Goal: Information Seeking & Learning: Learn about a topic

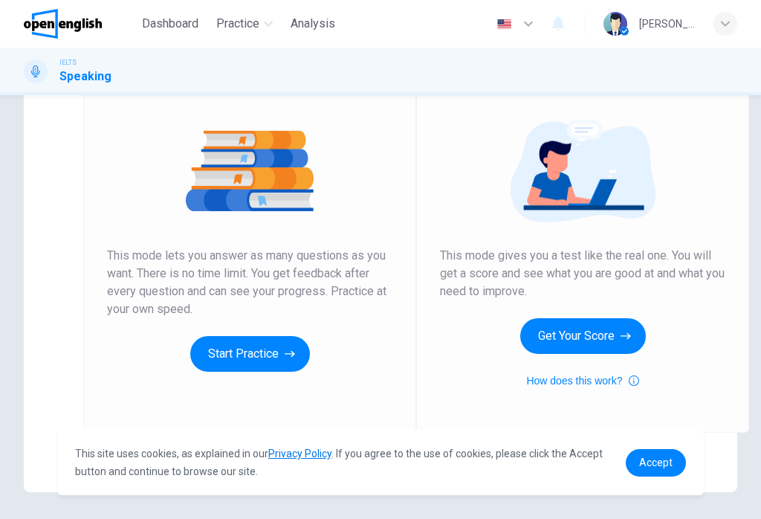
scroll to position [154, 0]
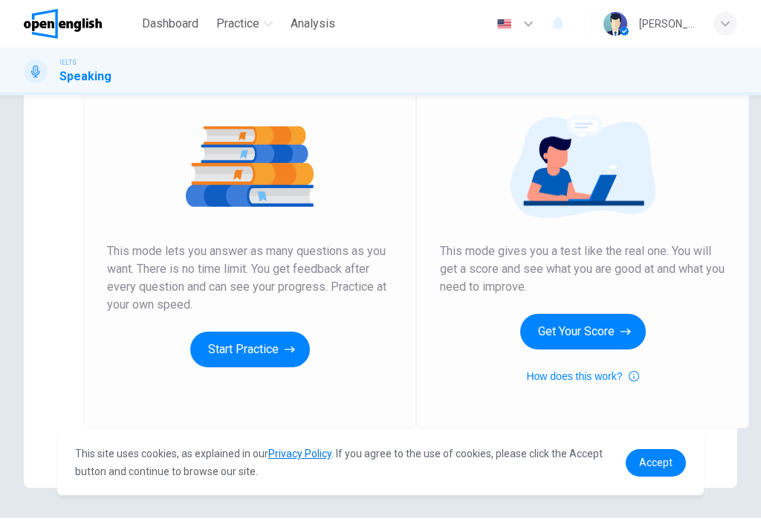
click at [608, 326] on button "Get Your Score" at bounding box center [583, 332] width 126 height 36
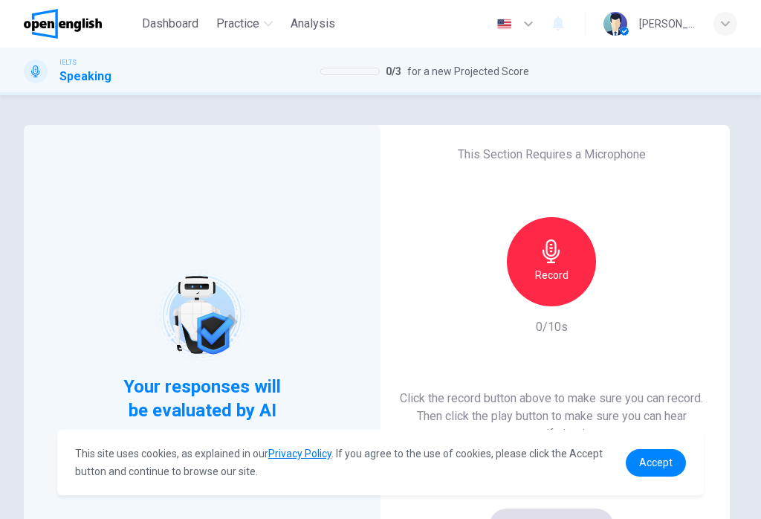
scroll to position [0, 0]
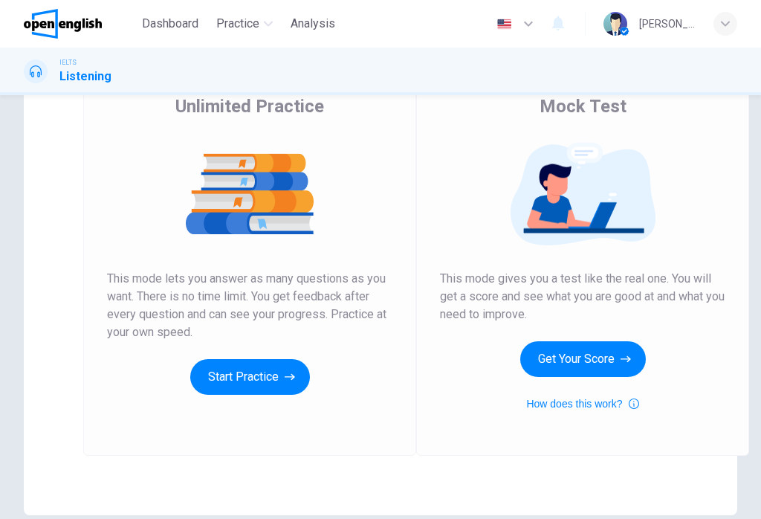
scroll to position [129, 0]
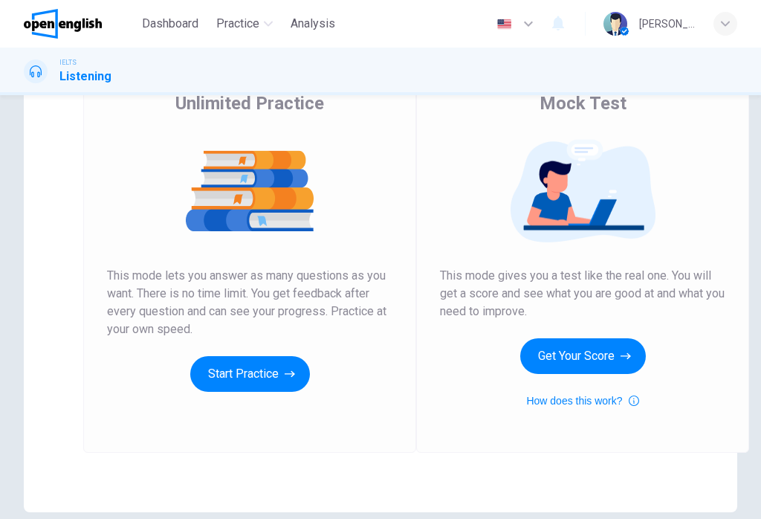
click at [277, 372] on button "Start Practice" at bounding box center [250, 374] width 120 height 36
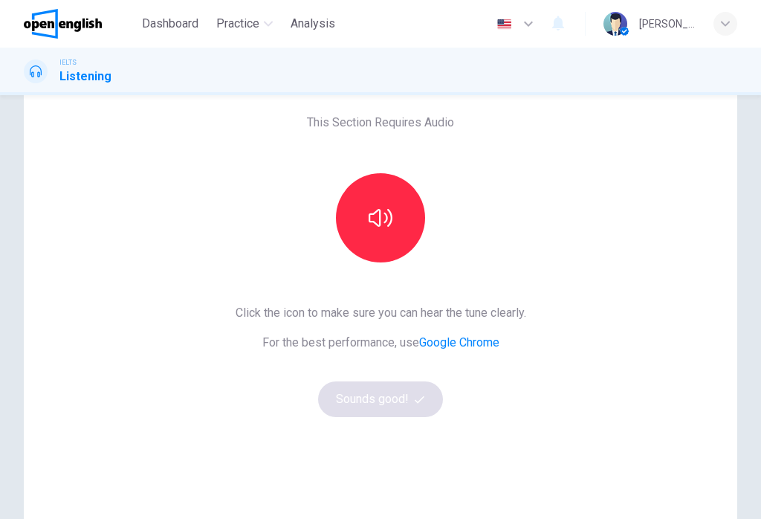
scroll to position [76, 0]
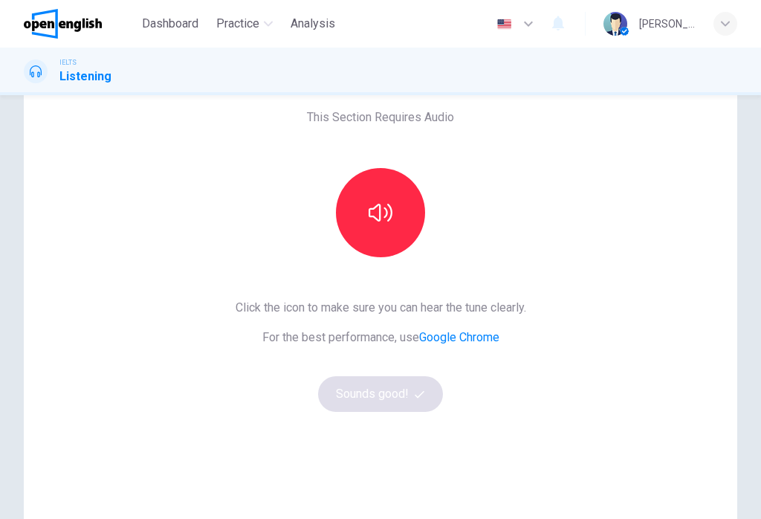
click at [378, 213] on icon "button" at bounding box center [381, 213] width 24 height 24
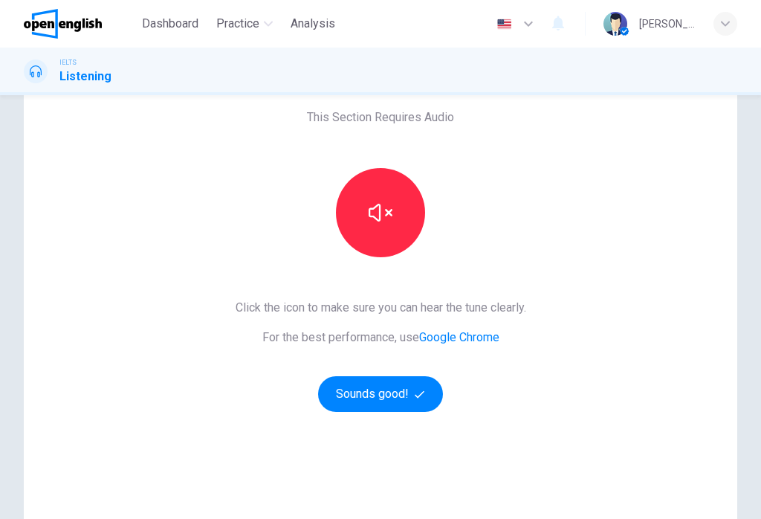
click at [397, 399] on button "Sounds good!" at bounding box center [380, 394] width 125 height 36
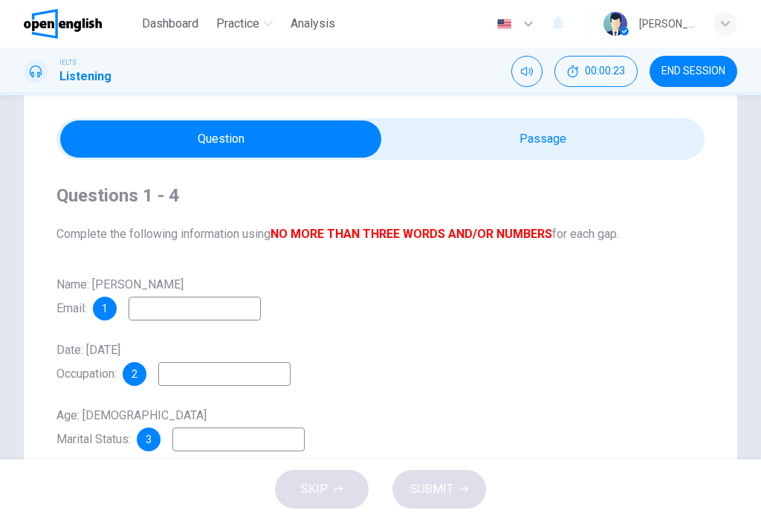
scroll to position [25, 0]
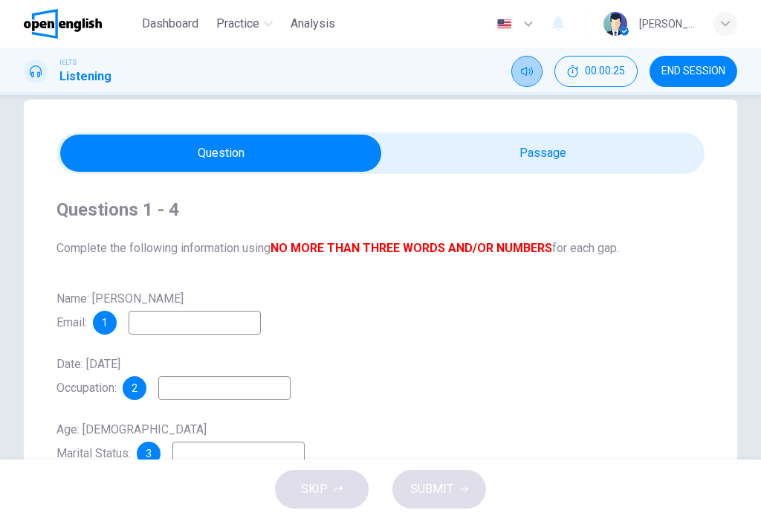
click at [527, 68] on icon "Mute" at bounding box center [527, 71] width 12 height 12
click at [525, 75] on icon "Unmute" at bounding box center [527, 71] width 12 height 9
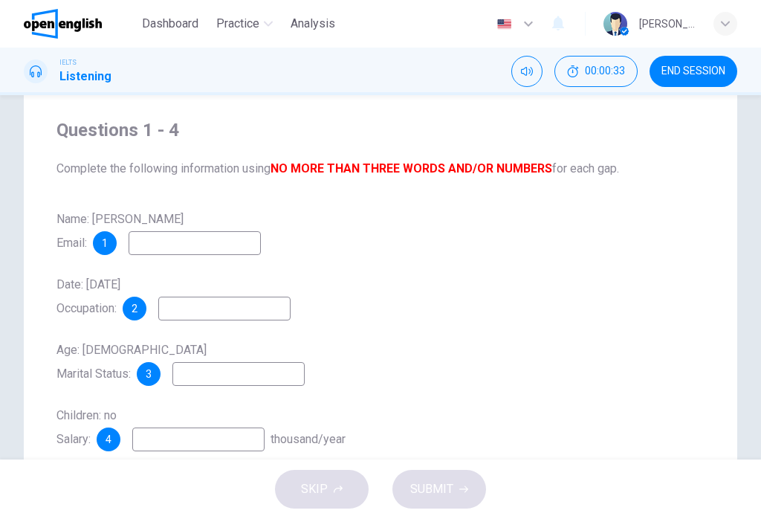
scroll to position [113, 0]
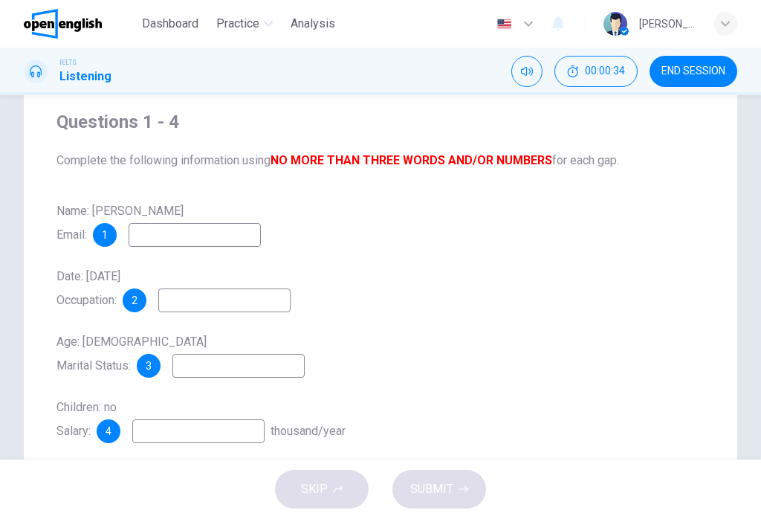
click at [244, 233] on input at bounding box center [195, 235] width 132 height 24
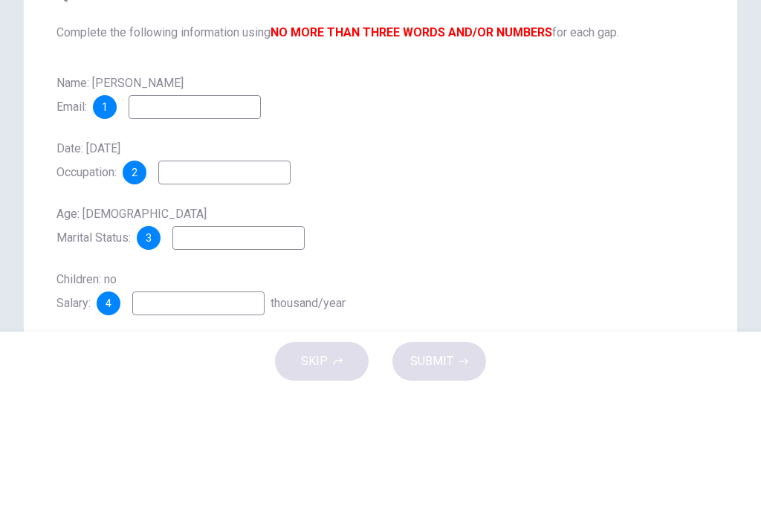
click at [465, 265] on div "Date: [DATE] Occupation: 2" at bounding box center [380, 289] width 648 height 48
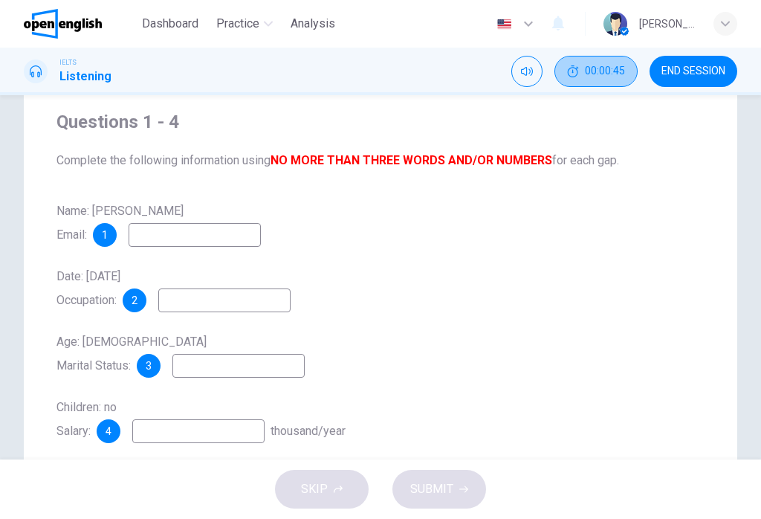
click at [601, 73] on span "00:00:45" at bounding box center [605, 71] width 40 height 12
click at [614, 74] on button "Show" at bounding box center [621, 71] width 31 height 31
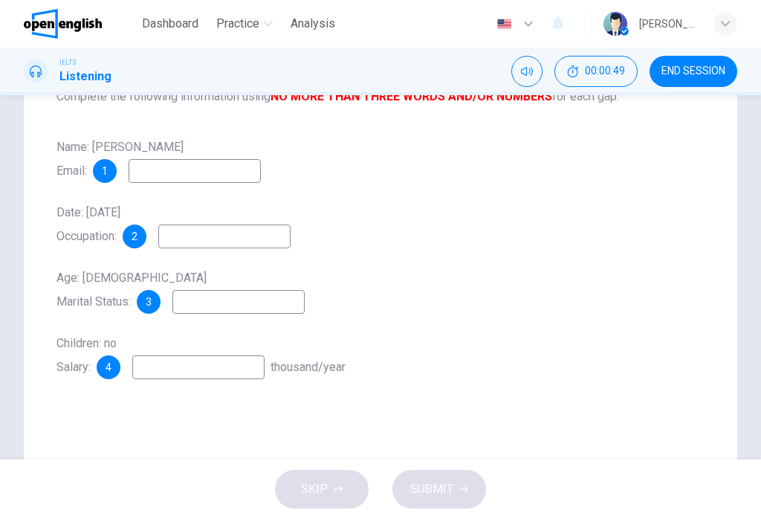
scroll to position [178, 0]
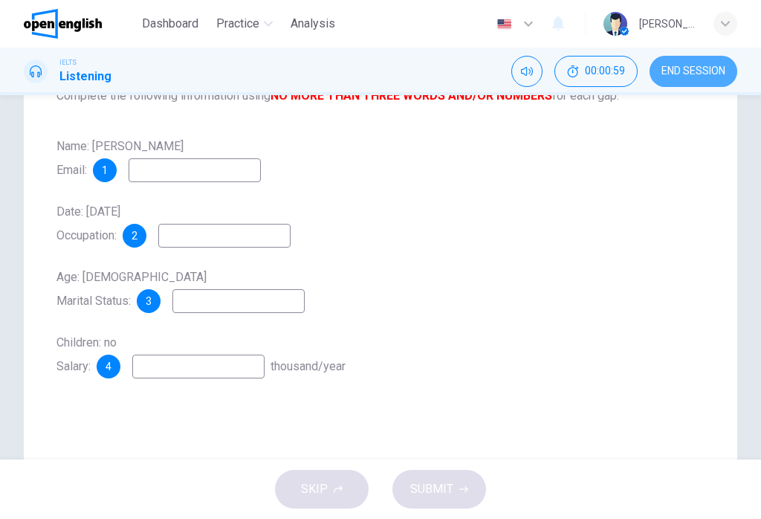
click at [689, 77] on span "END SESSION" at bounding box center [693, 71] width 64 height 12
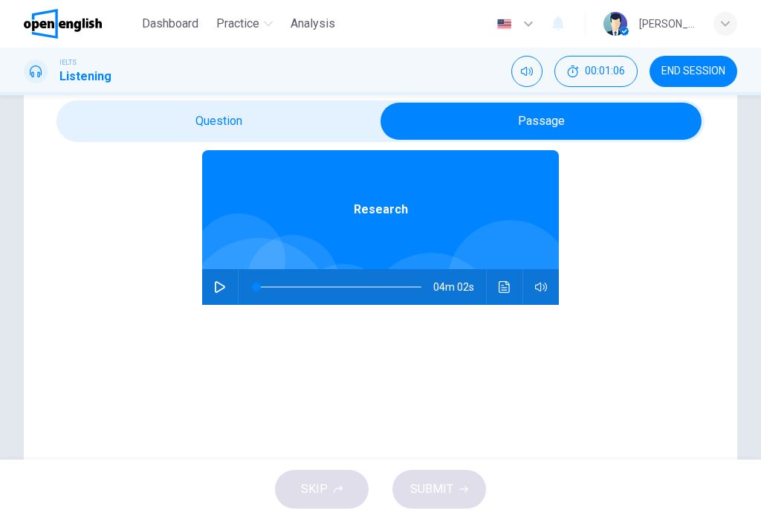
scroll to position [64, 0]
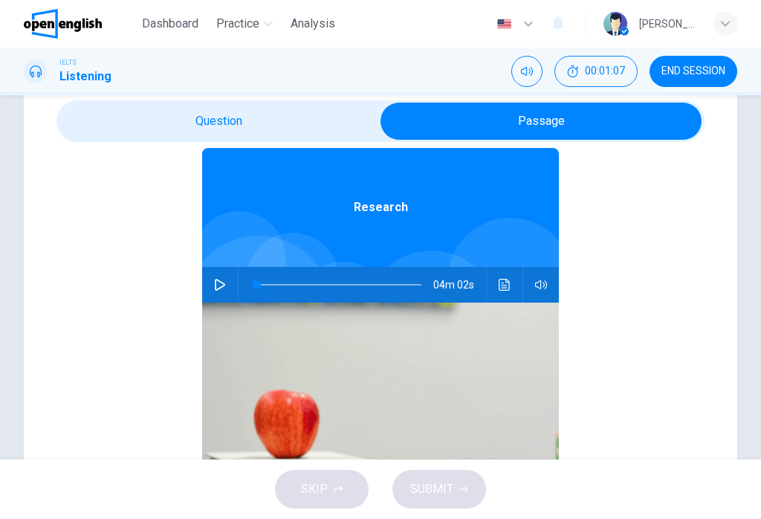
click at [216, 291] on button "button" at bounding box center [220, 285] width 24 height 36
type input "*"
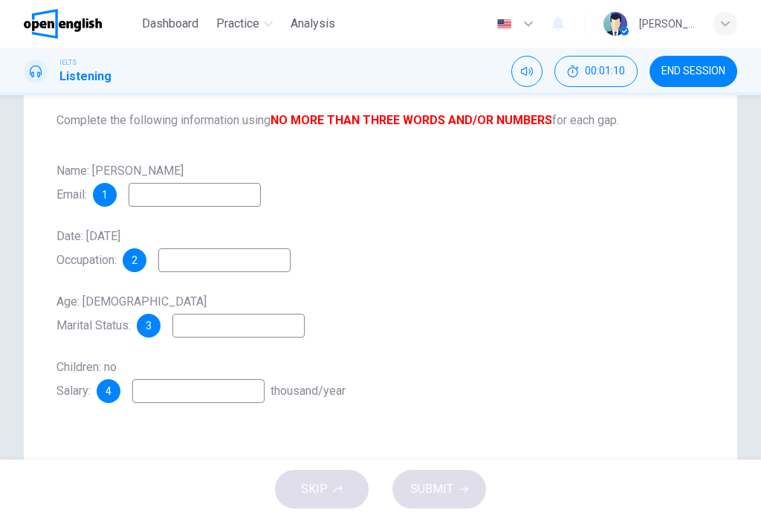
scroll to position [164, 0]
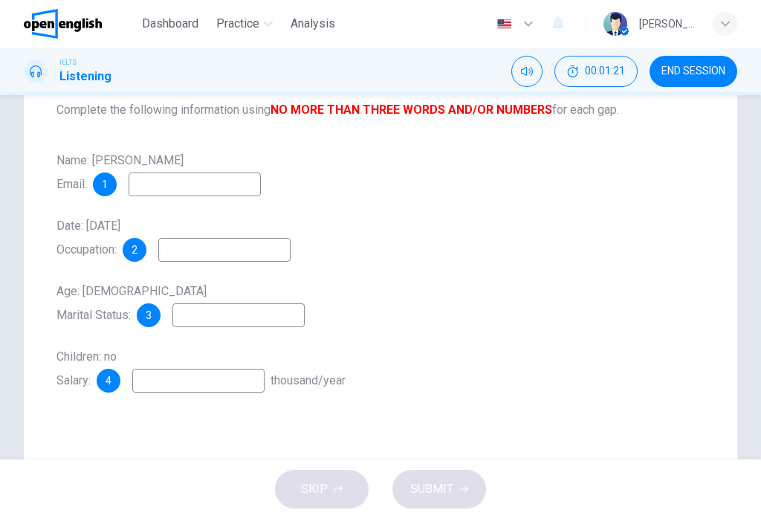
click at [210, 183] on input at bounding box center [195, 184] width 132 height 24
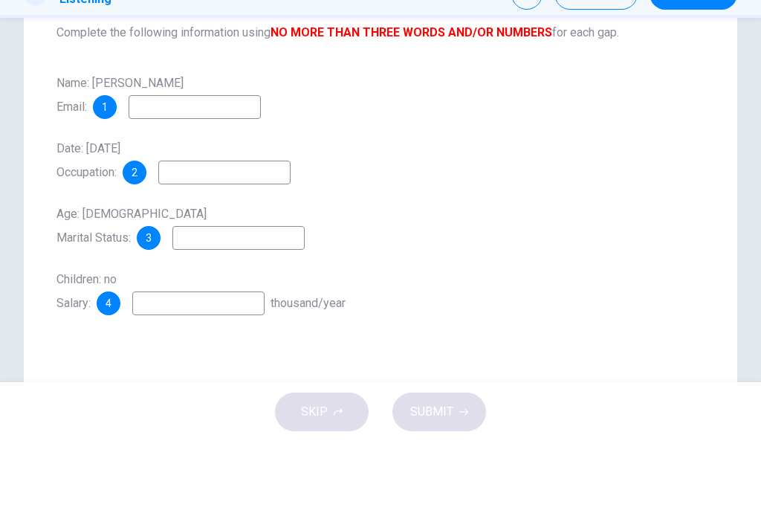
click at [540, 214] on div "Date: 26th February, 2007 Occupation: 2" at bounding box center [380, 238] width 648 height 48
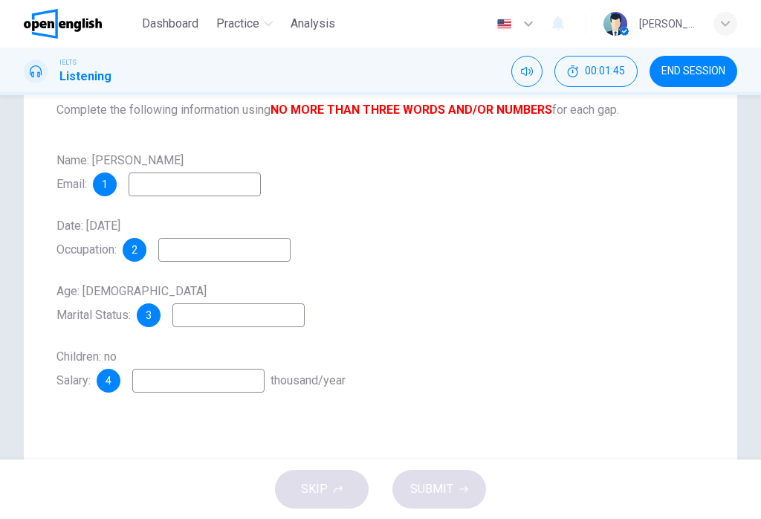
click at [259, 185] on input at bounding box center [195, 184] width 132 height 24
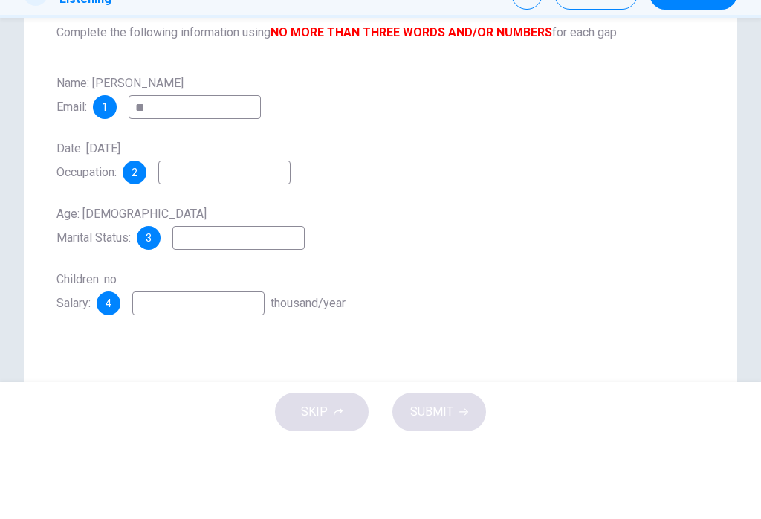
type input "*"
click at [463, 149] on div "Name: William Glass Email: 1 Date: 26th February, 2007 Occupation: 2 Age: 29 Ma…" at bounding box center [380, 271] width 648 height 244
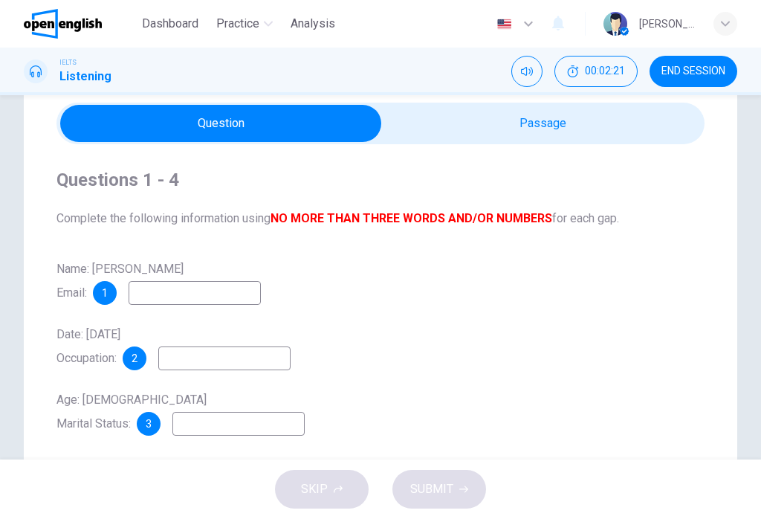
scroll to position [31, 0]
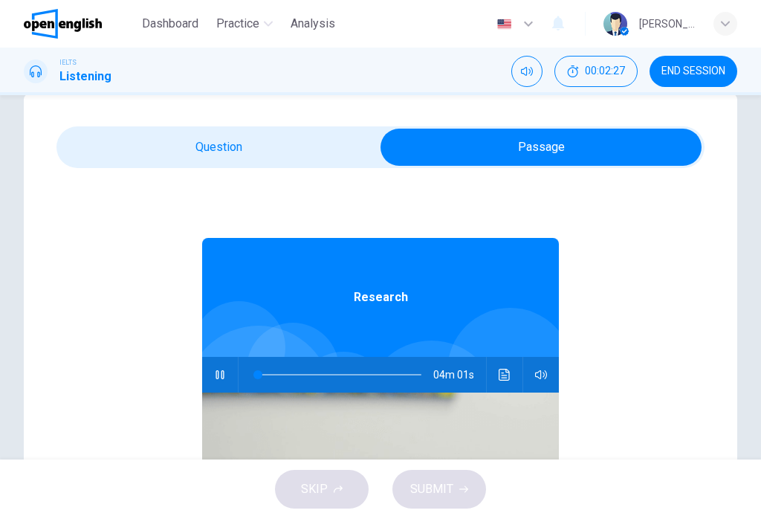
click at [119, 85] on div "IELTS Listening 00:02:27 END SESSION" at bounding box center [380, 71] width 761 height 31
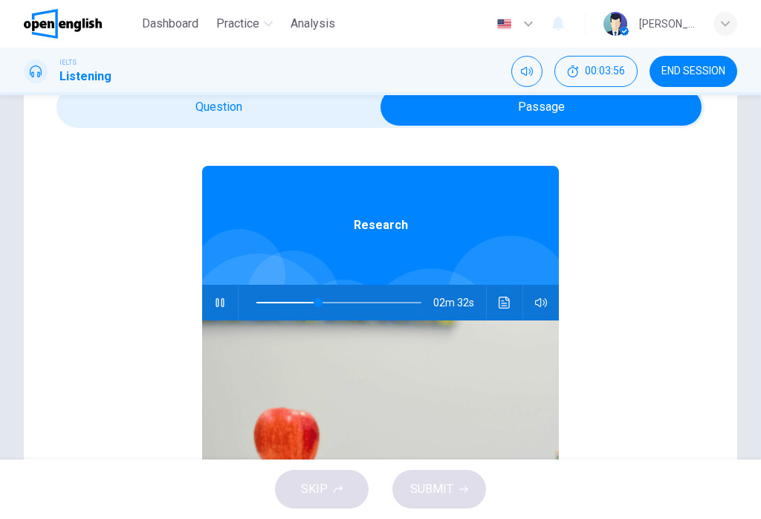
scroll to position [33, 0]
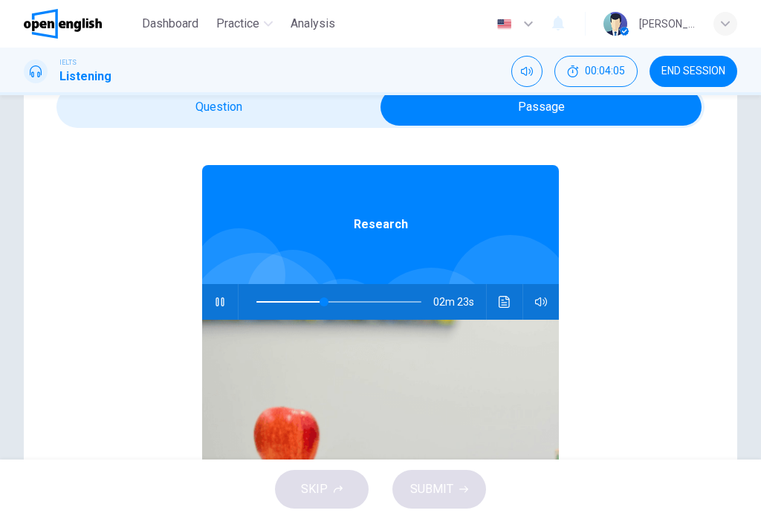
click at [220, 297] on icon "button" at bounding box center [220, 302] width 12 height 12
type input "**"
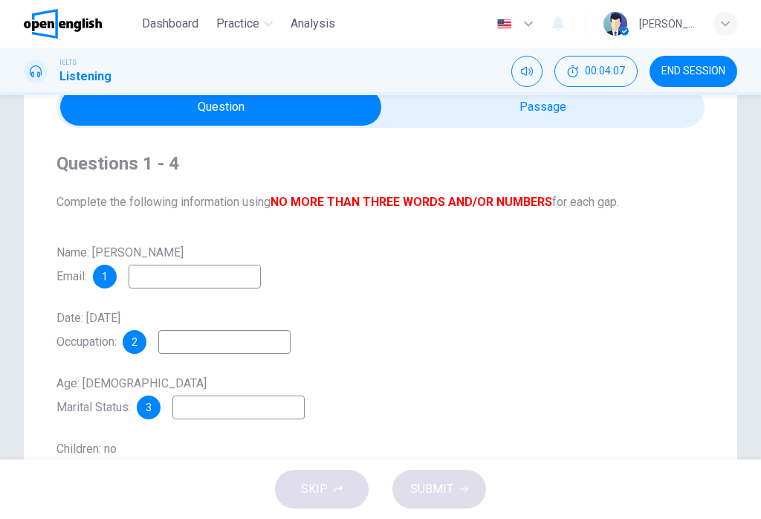
click at [242, 274] on input at bounding box center [195, 277] width 132 height 24
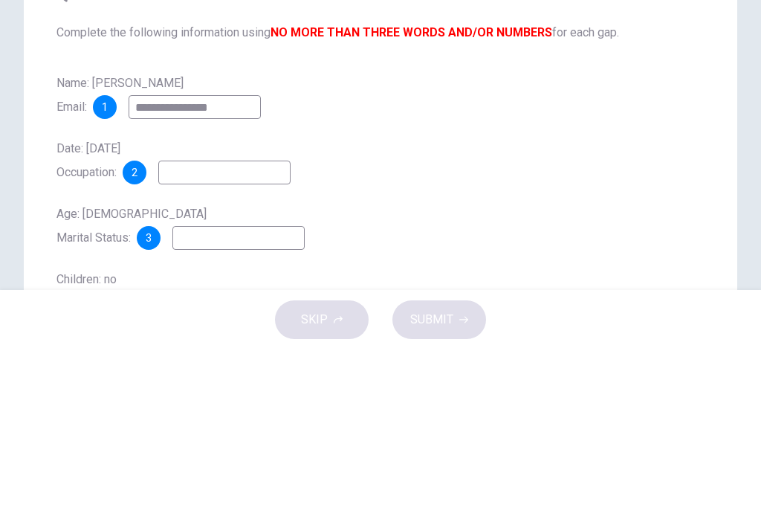
type input "**********"
click at [194, 330] on input at bounding box center [224, 342] width 132 height 24
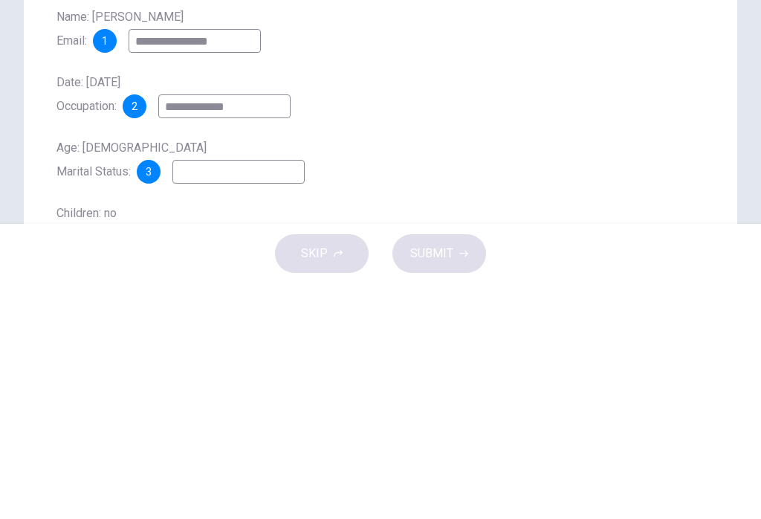
type input "**********"
click at [207, 395] on input at bounding box center [238, 407] width 132 height 24
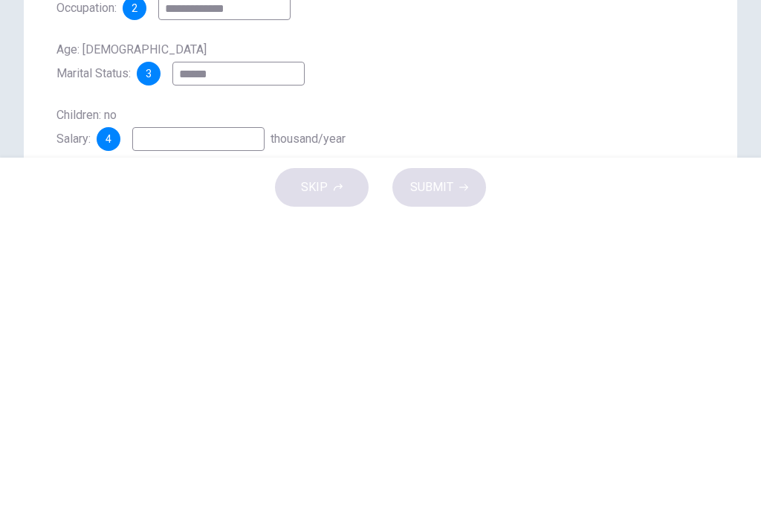
scroll to position [137, 0]
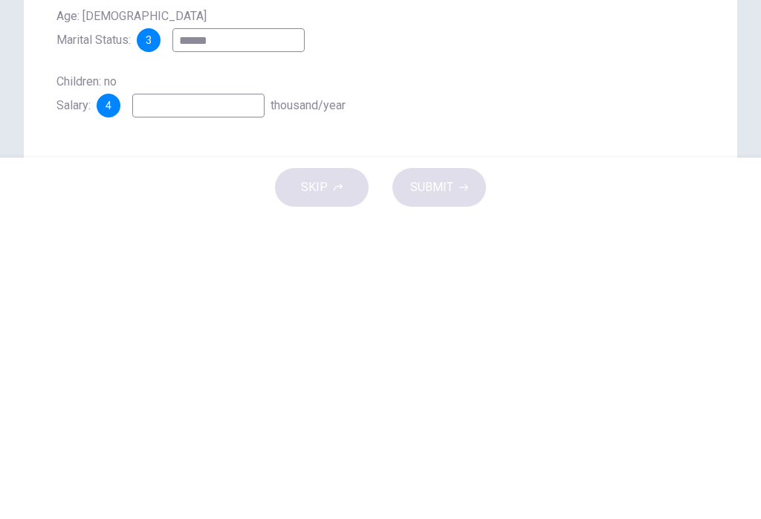
type input "******"
click at [151, 395] on input at bounding box center [198, 407] width 132 height 24
type input "*****"
click at [447, 479] on span "SUBMIT" at bounding box center [431, 489] width 43 height 21
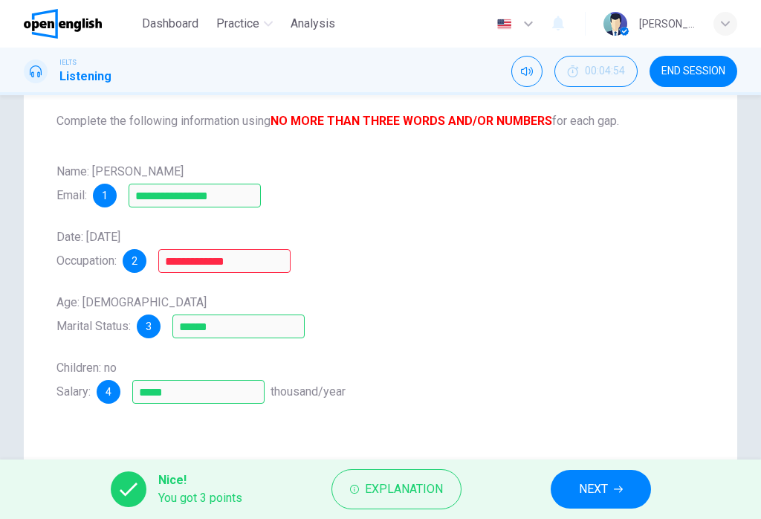
scroll to position [179, 0]
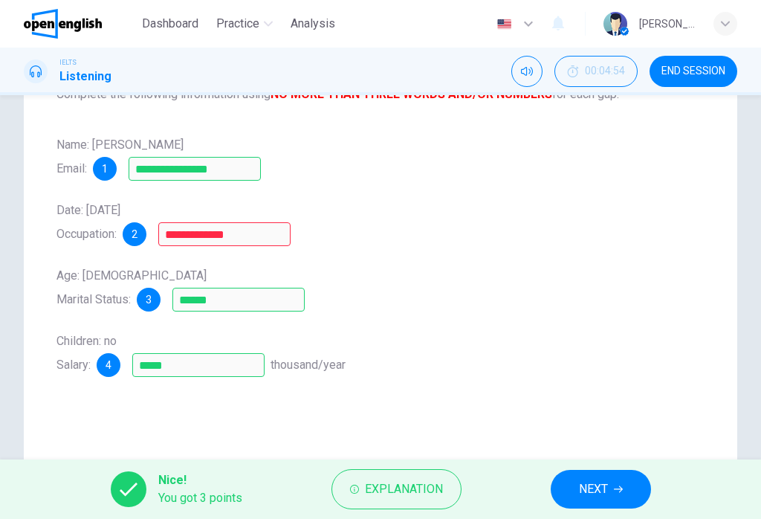
click at [416, 505] on button "Explanation" at bounding box center [396, 489] width 130 height 40
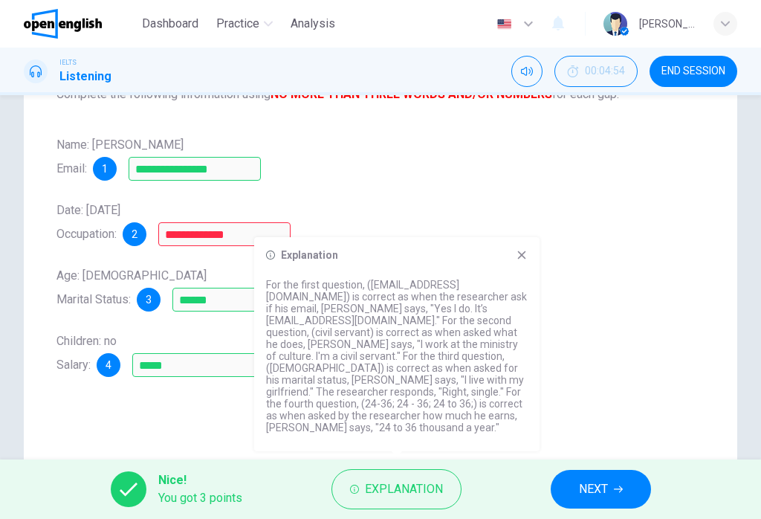
click at [525, 259] on icon at bounding box center [522, 255] width 8 height 8
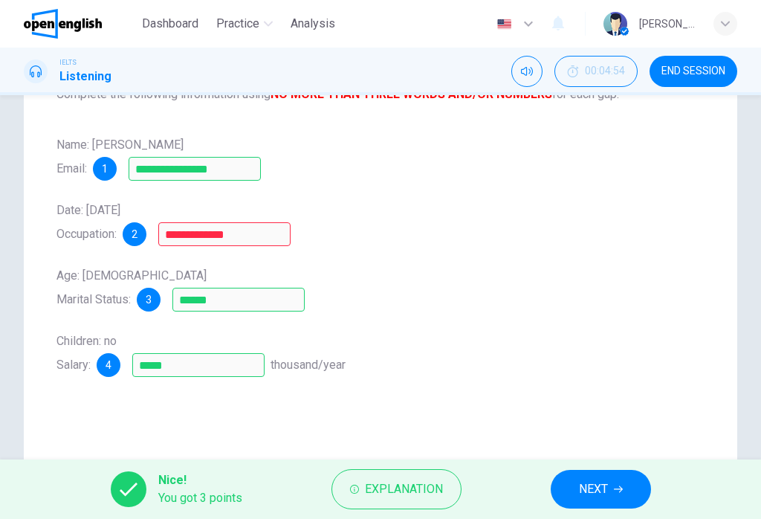
click at [610, 485] on button "NEXT" at bounding box center [601, 489] width 100 height 39
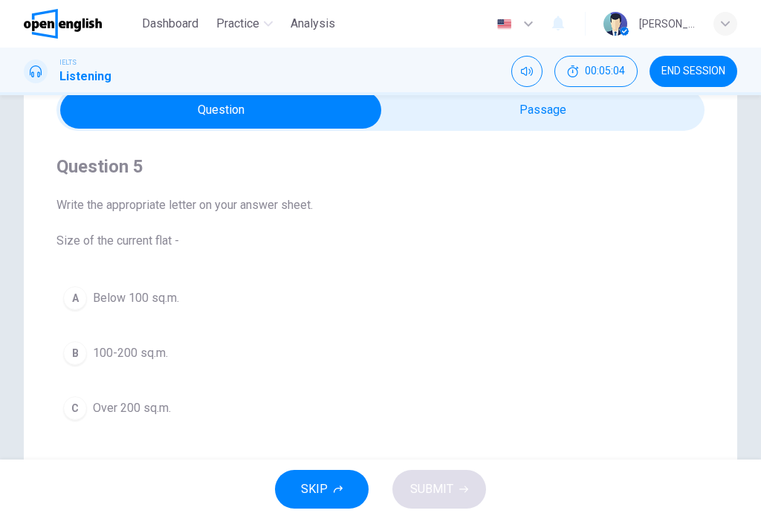
scroll to position [71, 0]
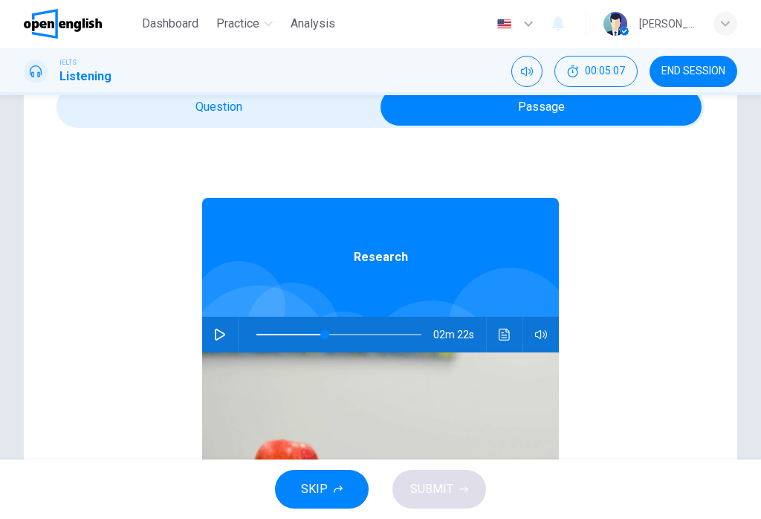
click at [210, 328] on button "button" at bounding box center [220, 335] width 24 height 36
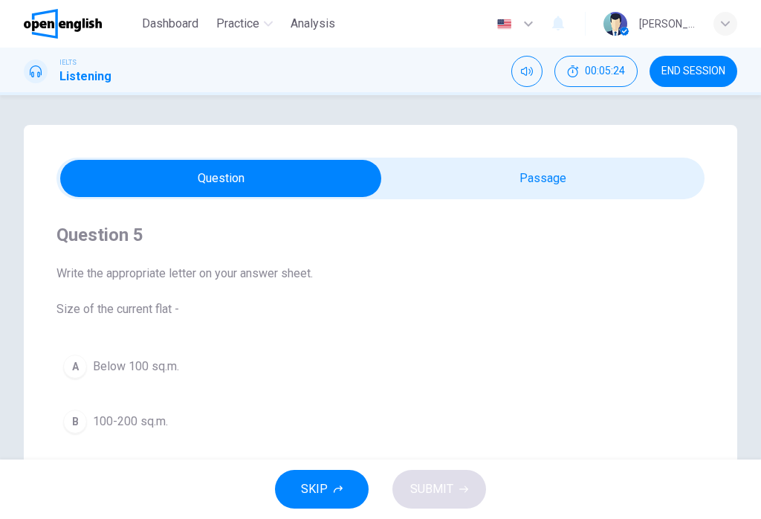
scroll to position [0, 0]
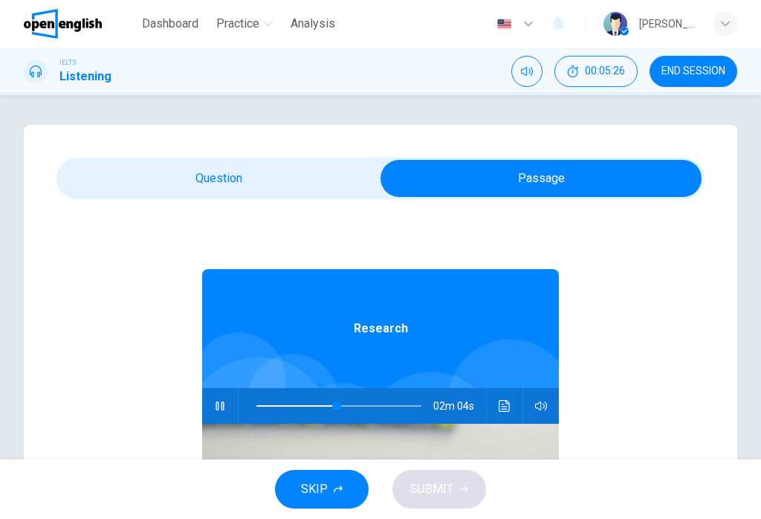
click at [219, 409] on icon "button" at bounding box center [220, 406] width 12 height 12
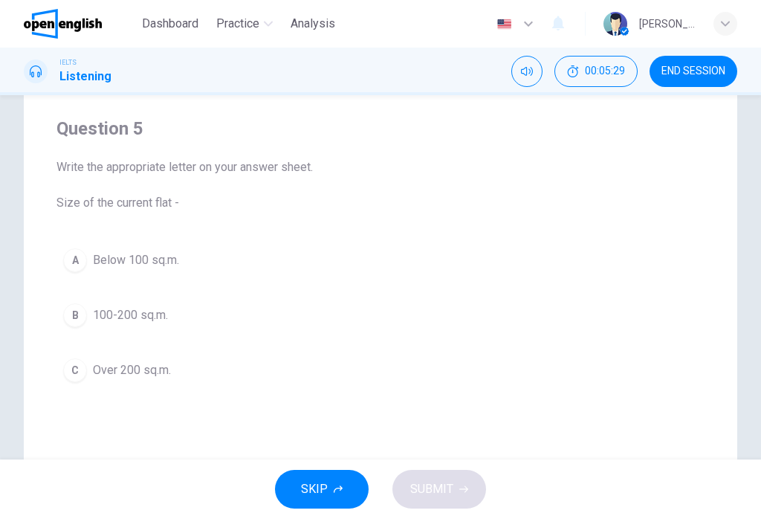
scroll to position [106, 0]
click at [142, 319] on span "100-200 sq.m." at bounding box center [130, 315] width 75 height 18
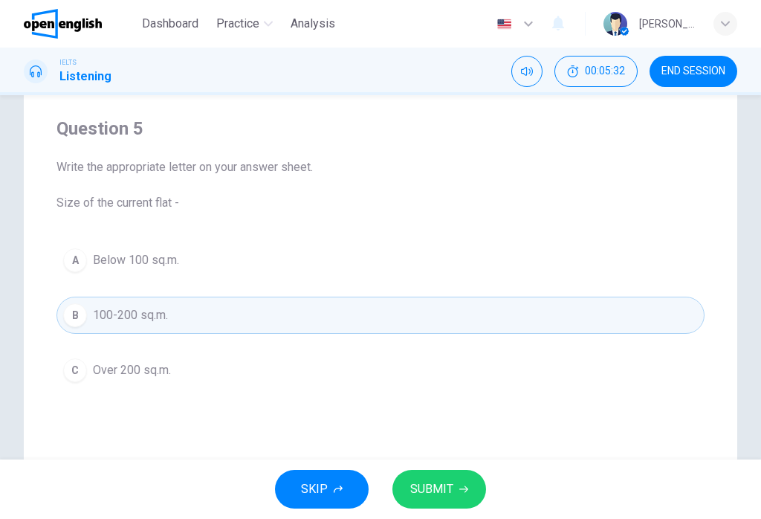
click at [450, 481] on span "SUBMIT" at bounding box center [431, 489] width 43 height 21
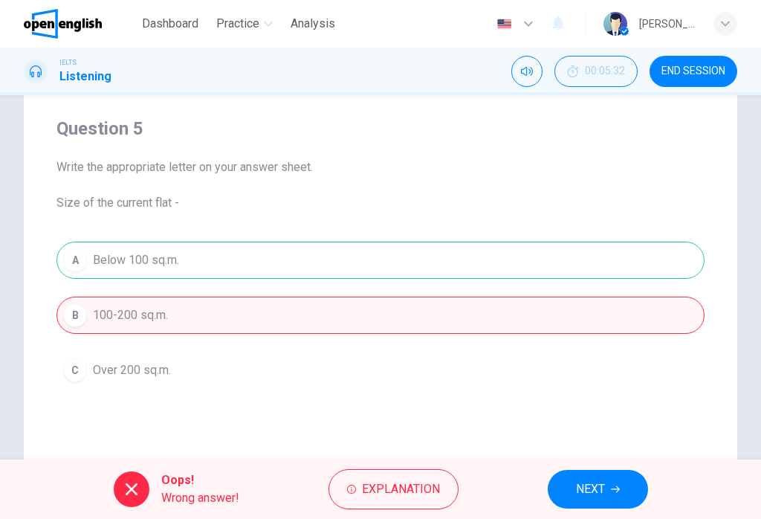
click at [598, 495] on span "NEXT" at bounding box center [590, 489] width 29 height 21
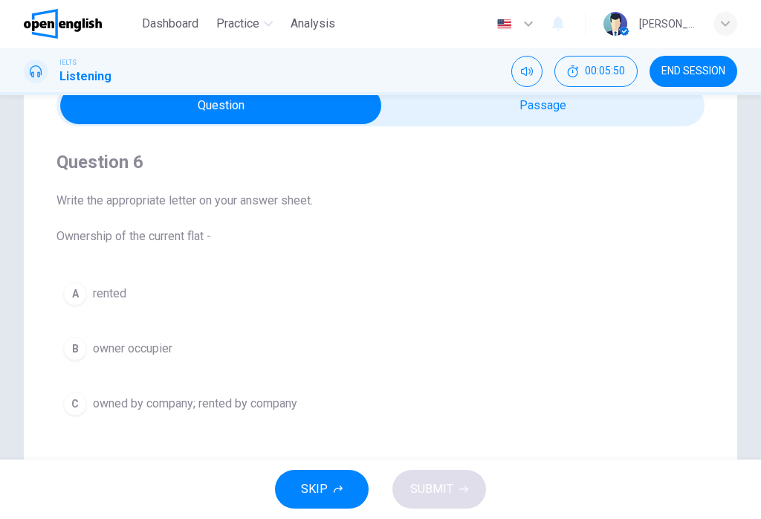
scroll to position [77, 0]
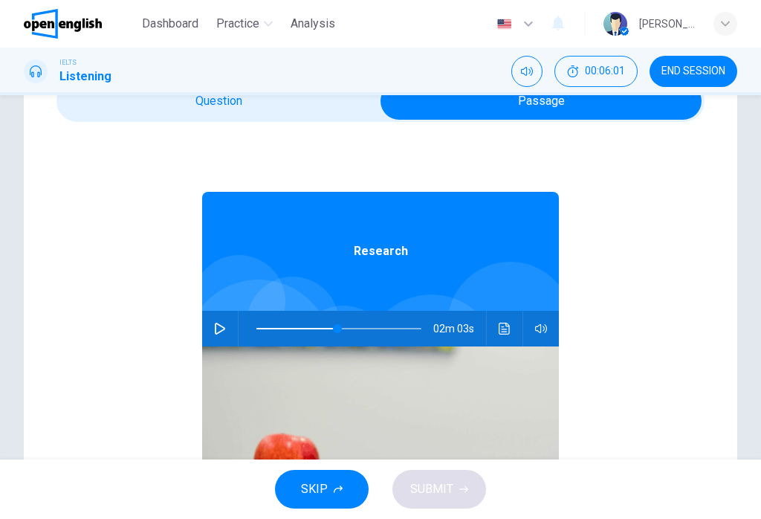
click at [223, 331] on icon "button" at bounding box center [220, 329] width 12 height 12
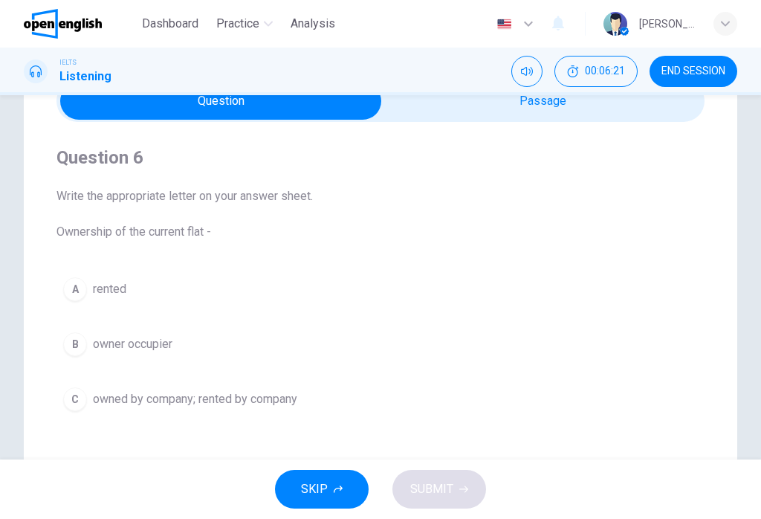
click at [263, 401] on span "owned by company; rented by company" at bounding box center [195, 399] width 204 height 18
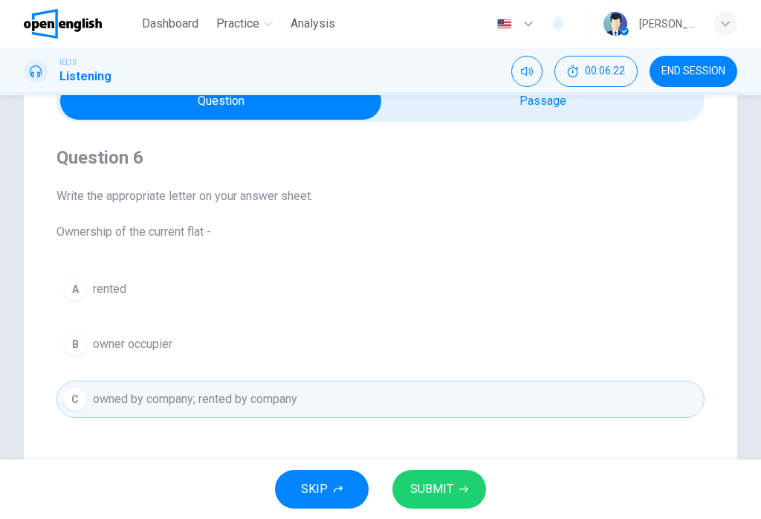
click at [448, 485] on span "SUBMIT" at bounding box center [431, 489] width 43 height 21
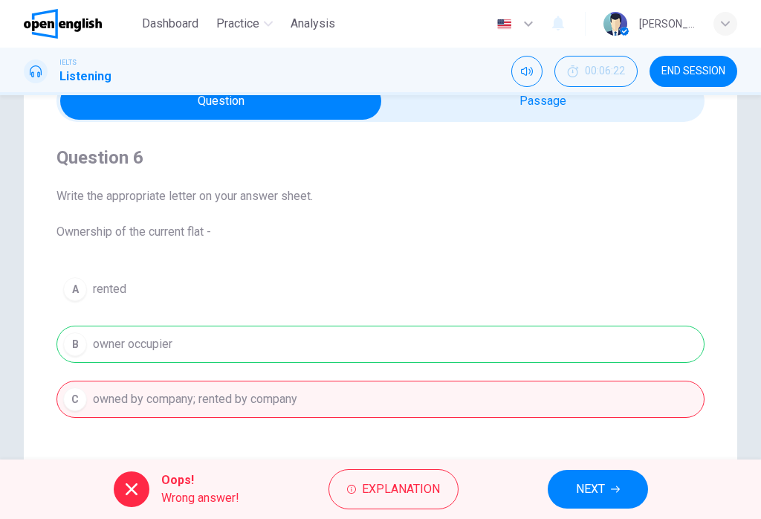
click at [592, 473] on button "NEXT" at bounding box center [598, 489] width 100 height 39
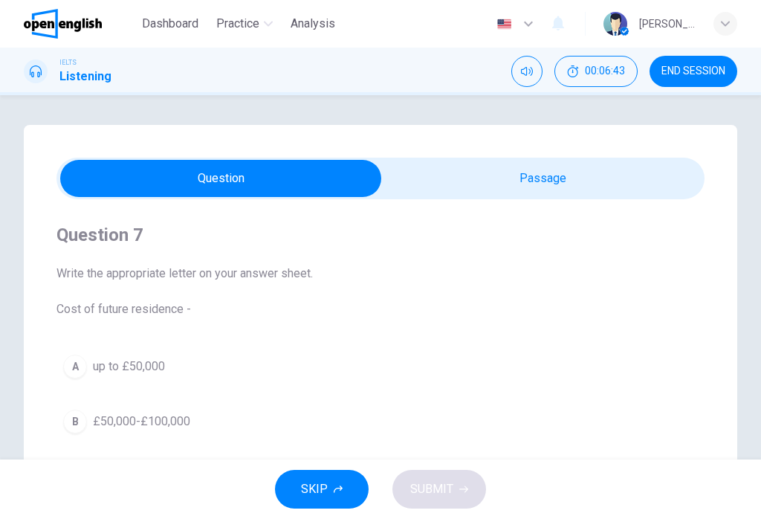
scroll to position [0, 0]
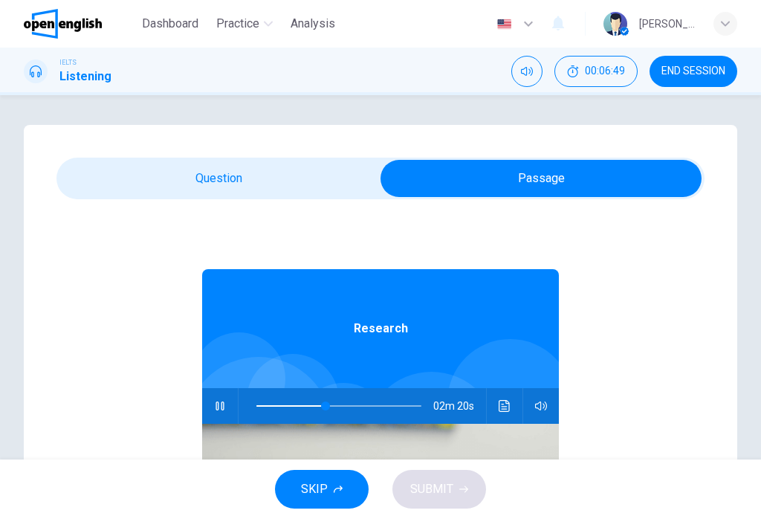
type input "**"
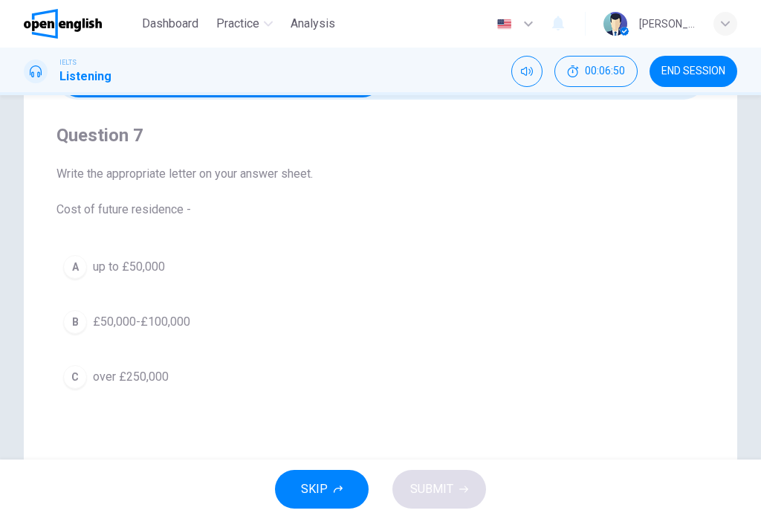
scroll to position [101, 0]
click at [120, 384] on span "over £250,000" at bounding box center [131, 375] width 76 height 18
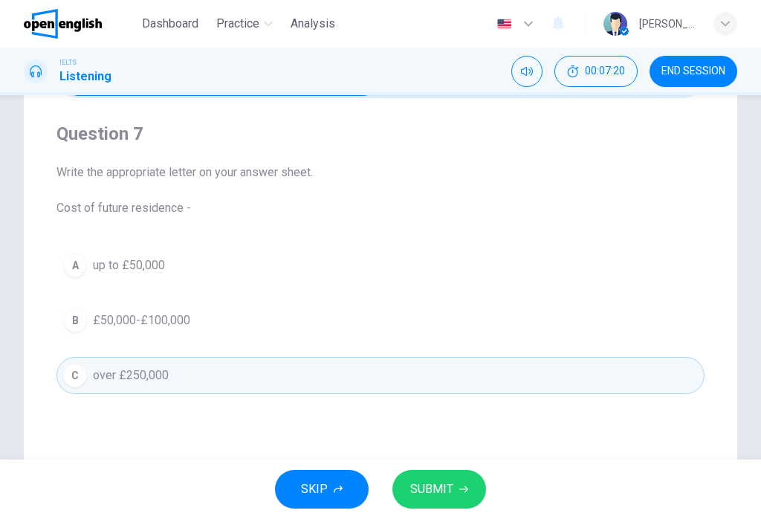
click at [450, 492] on span "SUBMIT" at bounding box center [431, 489] width 43 height 21
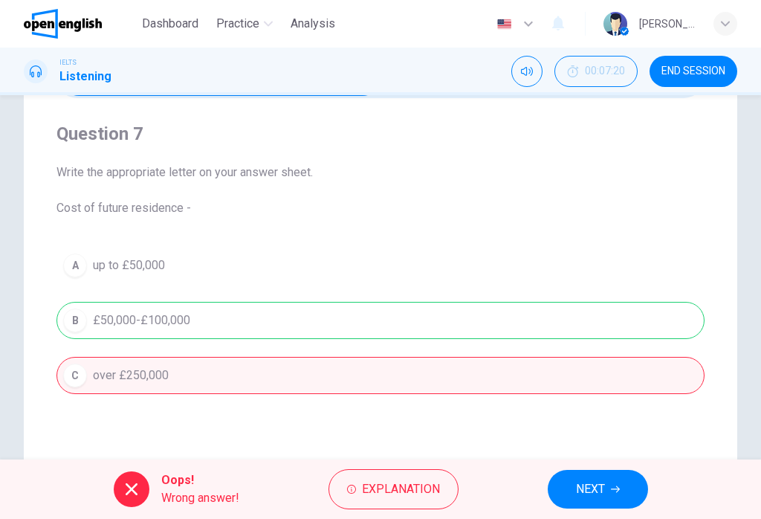
click at [594, 490] on span "NEXT" at bounding box center [590, 489] width 29 height 21
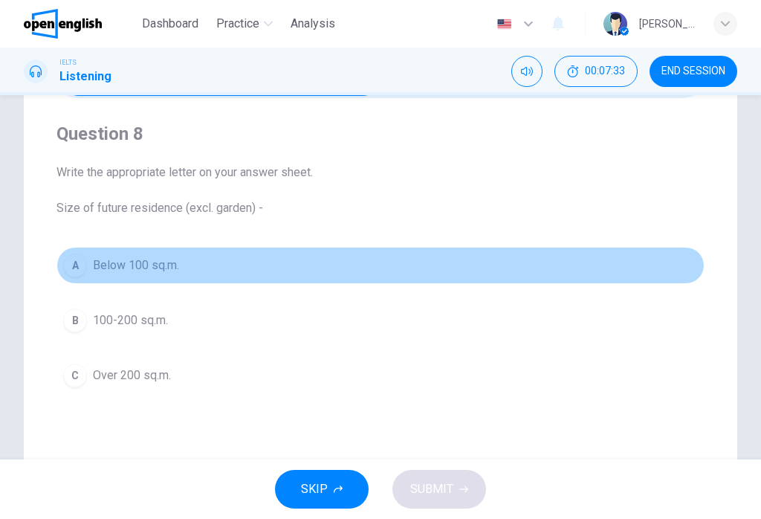
click at [389, 276] on button "A Below 100 sq.m." at bounding box center [380, 265] width 648 height 37
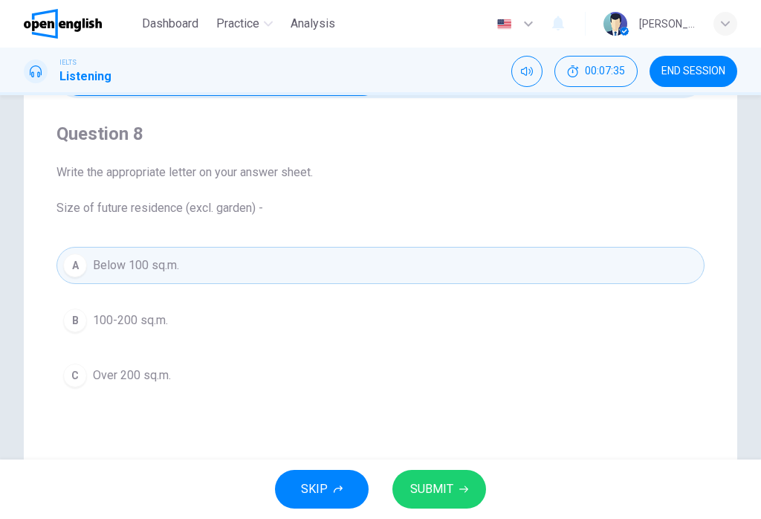
click at [373, 334] on button "B 100-200 sq.m." at bounding box center [380, 320] width 648 height 37
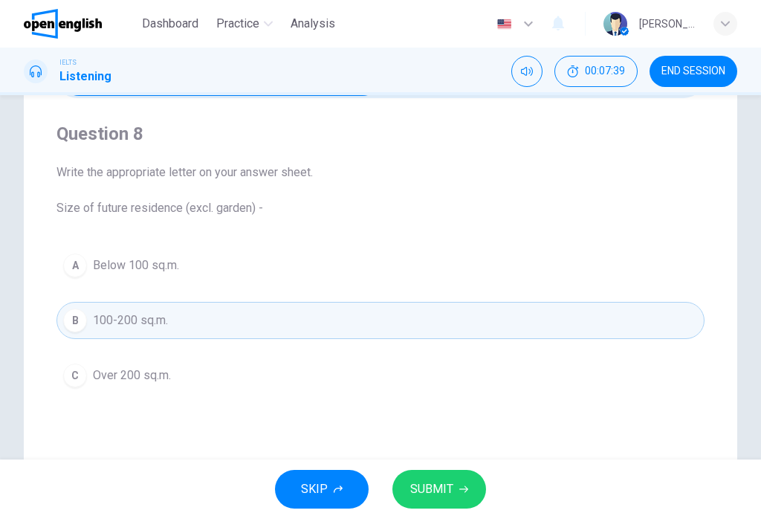
click at [430, 386] on button "C Over 200 sq.m." at bounding box center [380, 375] width 648 height 37
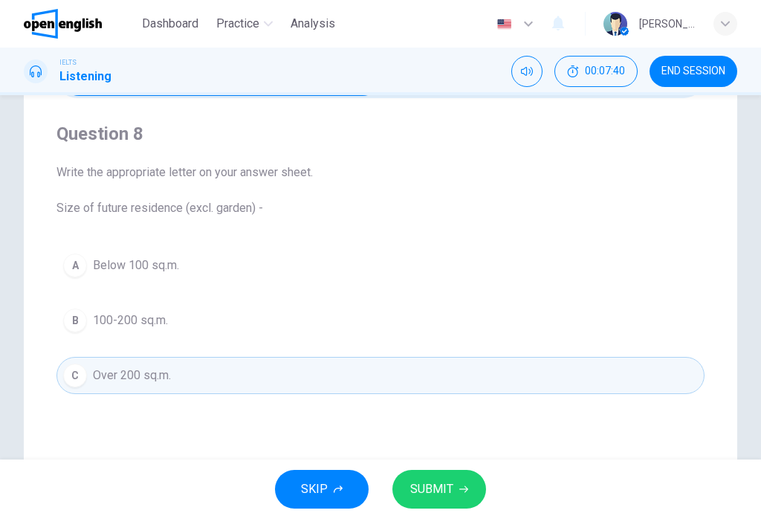
click at [439, 488] on span "SUBMIT" at bounding box center [431, 489] width 43 height 21
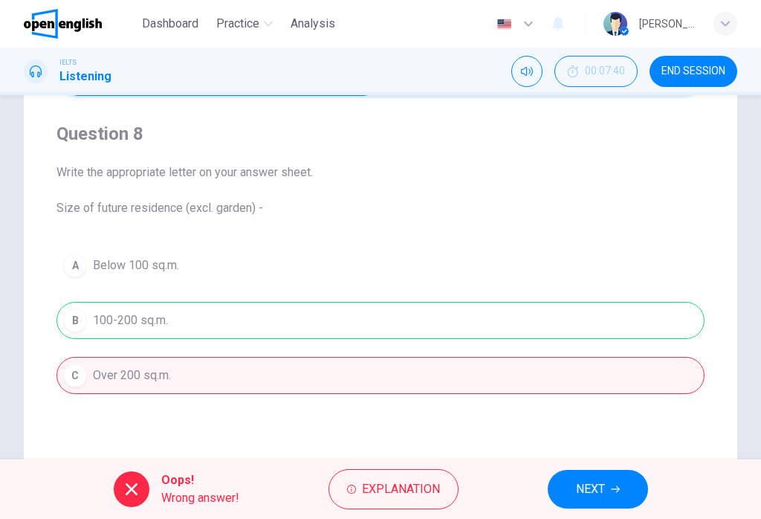
click at [589, 487] on span "NEXT" at bounding box center [590, 489] width 29 height 21
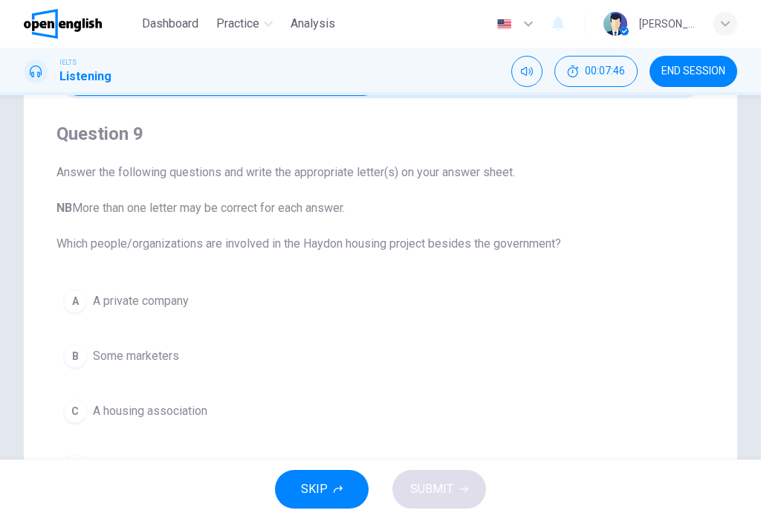
click at [409, 299] on button "A A private company" at bounding box center [380, 300] width 648 height 37
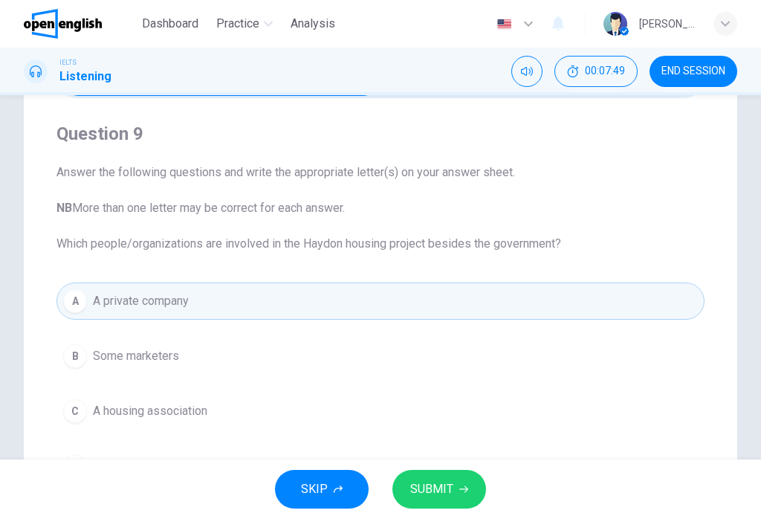
click at [431, 494] on span "SUBMIT" at bounding box center [431, 489] width 43 height 21
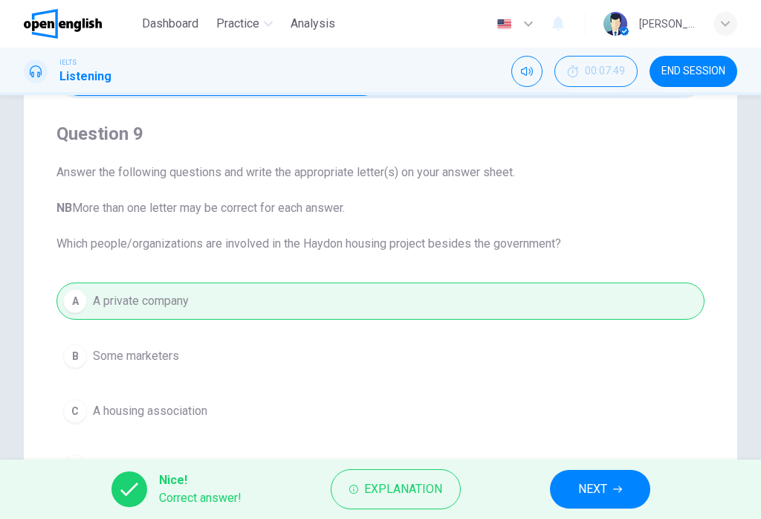
click at [600, 492] on span "NEXT" at bounding box center [592, 489] width 29 height 21
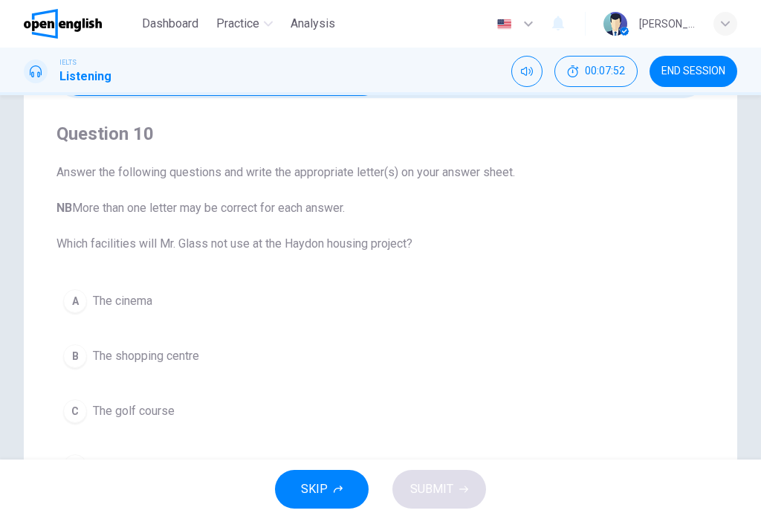
click at [514, 360] on button "B The shopping centre" at bounding box center [380, 355] width 648 height 37
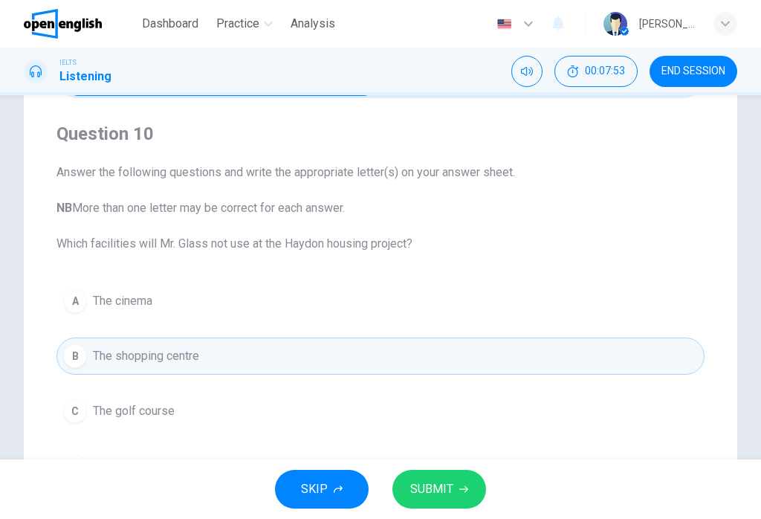
click at [451, 487] on span "SUBMIT" at bounding box center [431, 489] width 43 height 21
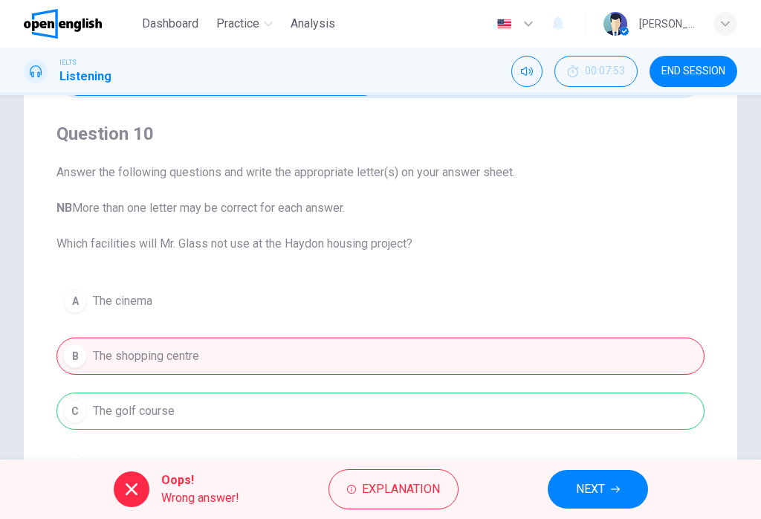
click at [594, 507] on button "NEXT" at bounding box center [598, 489] width 100 height 39
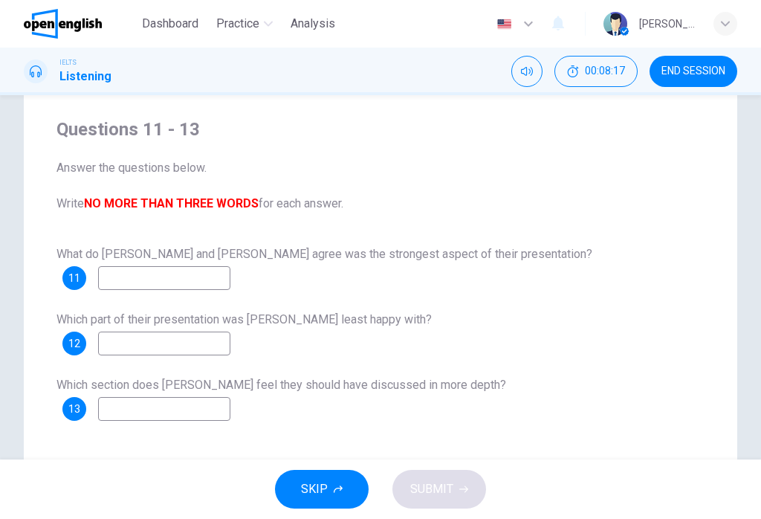
scroll to position [108, 0]
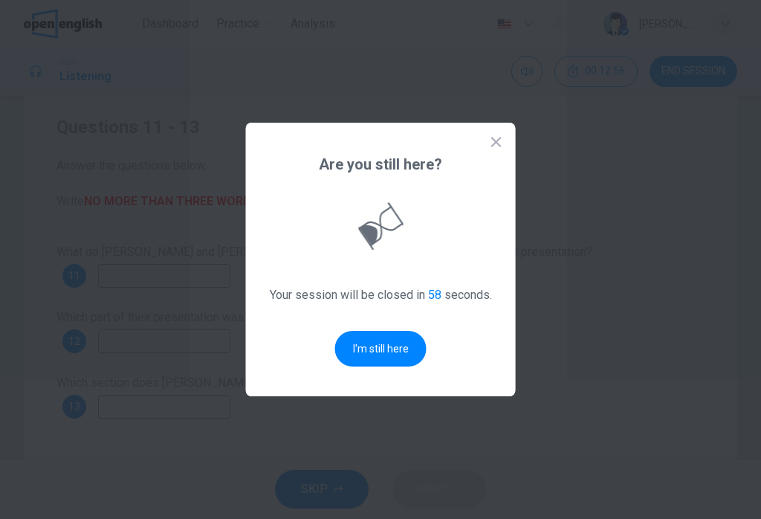
click at [384, 360] on button "I'm still here" at bounding box center [380, 349] width 91 height 36
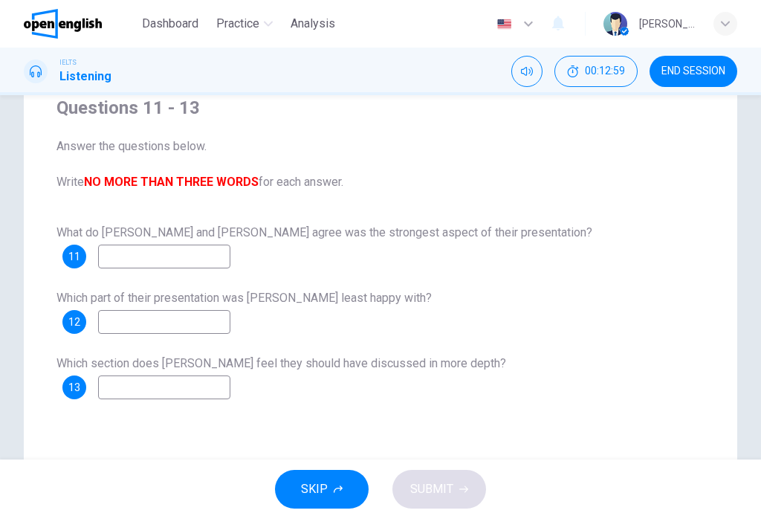
scroll to position [130, 0]
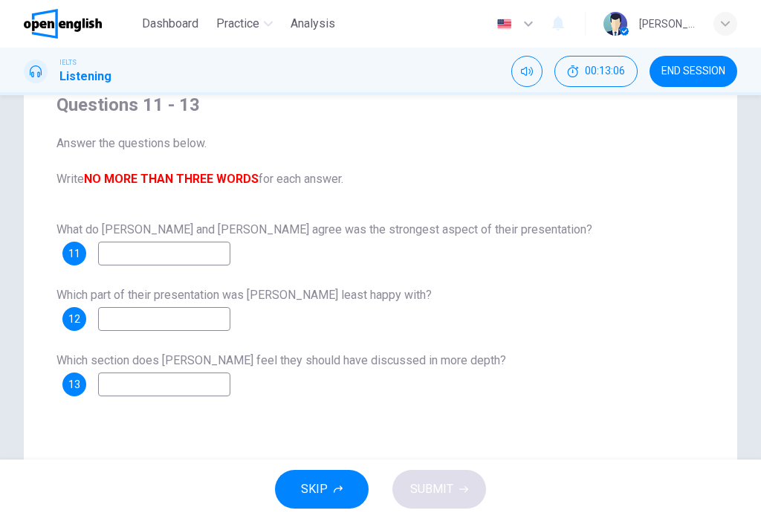
click at [708, 72] on span "END SESSION" at bounding box center [693, 71] width 64 height 12
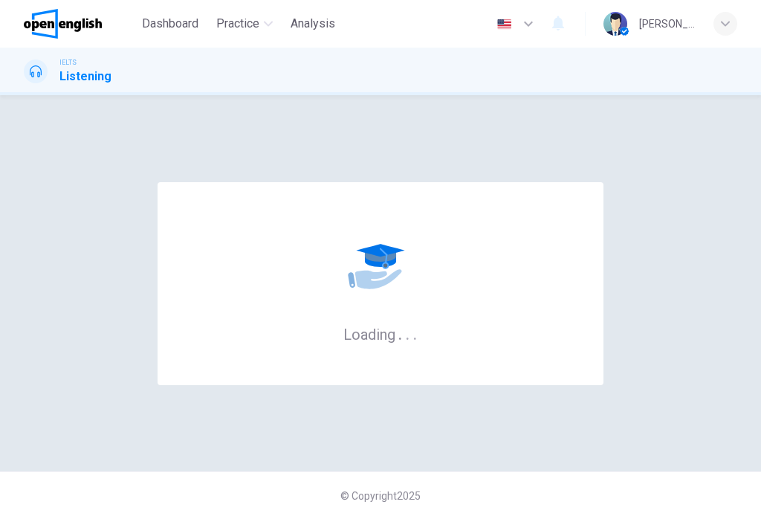
scroll to position [0, 0]
